Goal: Find specific page/section: Find specific page/section

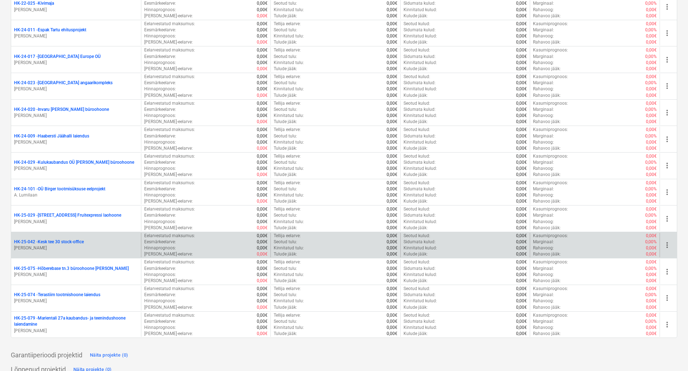
scroll to position [492, 0]
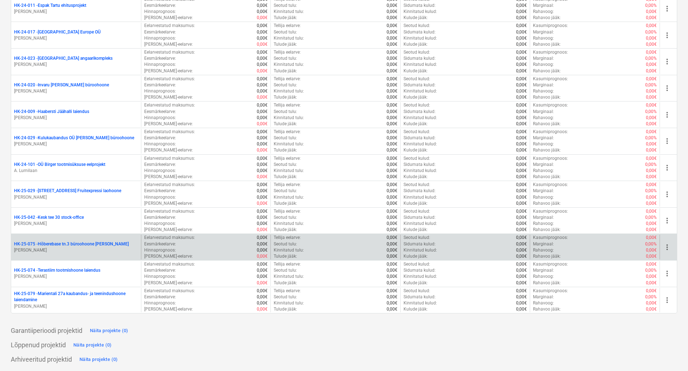
click at [89, 247] on p "[PERSON_NAME]" at bounding box center [76, 250] width 124 height 6
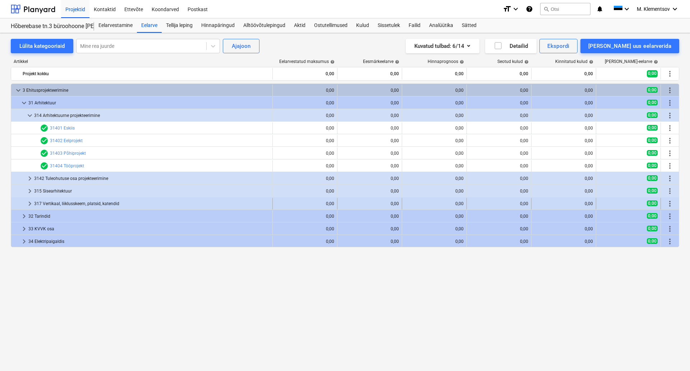
click at [71, 207] on div "317 Vertikaal, liiklusskeem, platsid, katendid" at bounding box center [151, 204] width 235 height 12
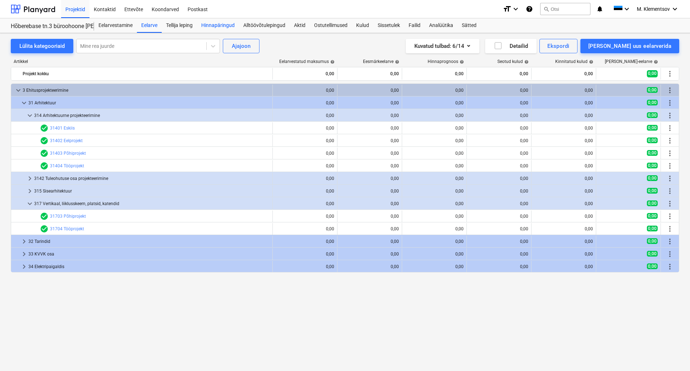
click at [209, 26] on div "Hinnapäringud" at bounding box center [218, 25] width 42 height 14
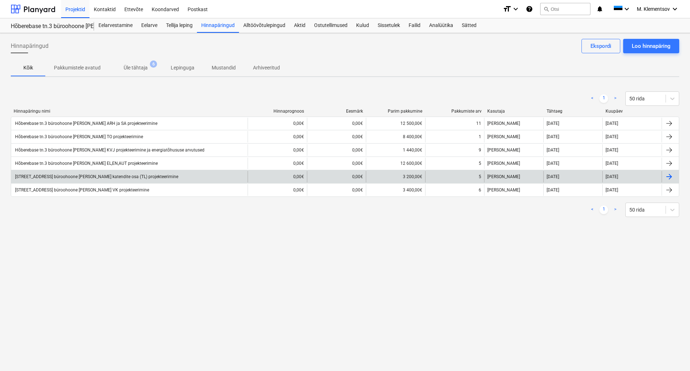
click at [117, 178] on div "[STREET_ADDRESS] büroohoone [PERSON_NAME] katendite osa (TL) projekteerimine" at bounding box center [96, 176] width 164 height 5
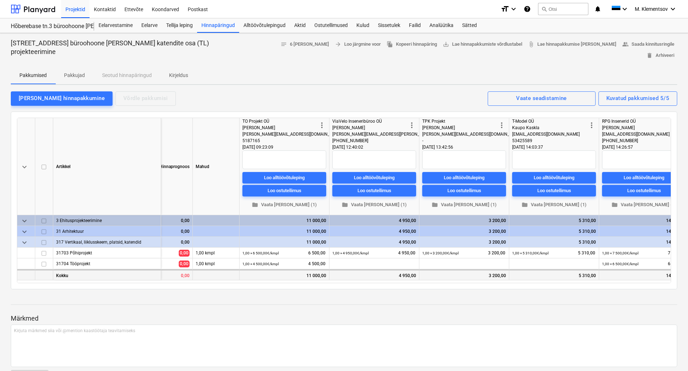
scroll to position [0, 58]
